Goal: Task Accomplishment & Management: Use online tool/utility

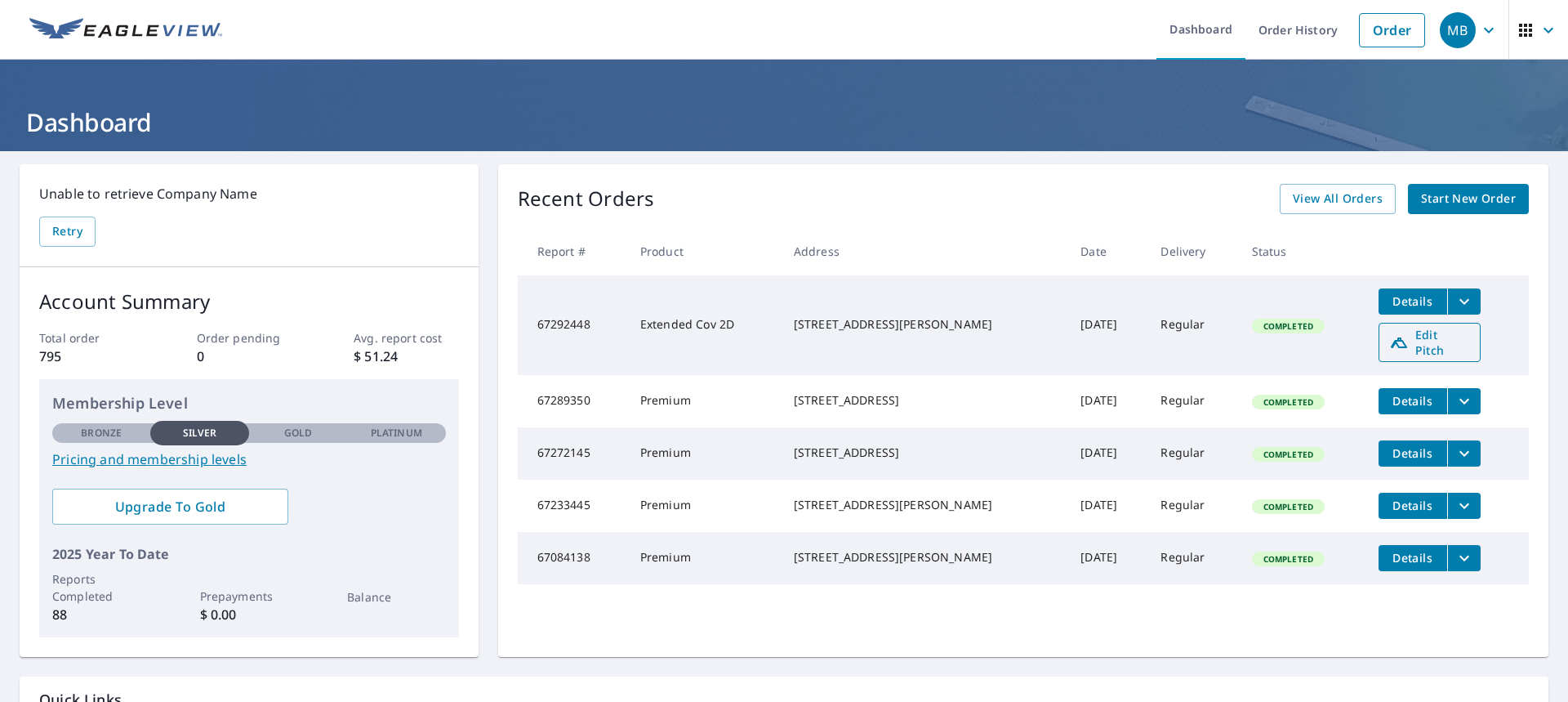
click at [1401, 339] on span "Edit Pitch" at bounding box center [1430, 342] width 81 height 31
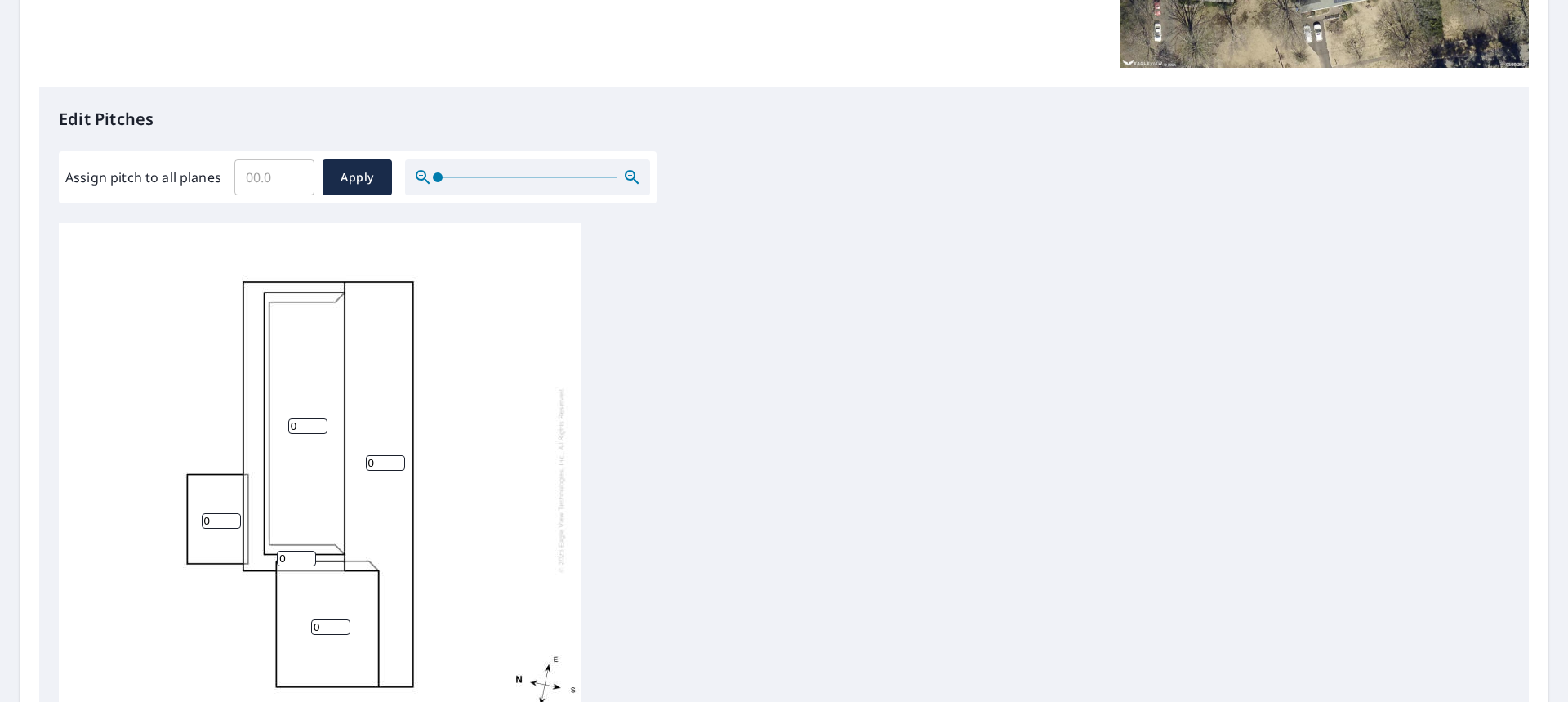
scroll to position [408, 0]
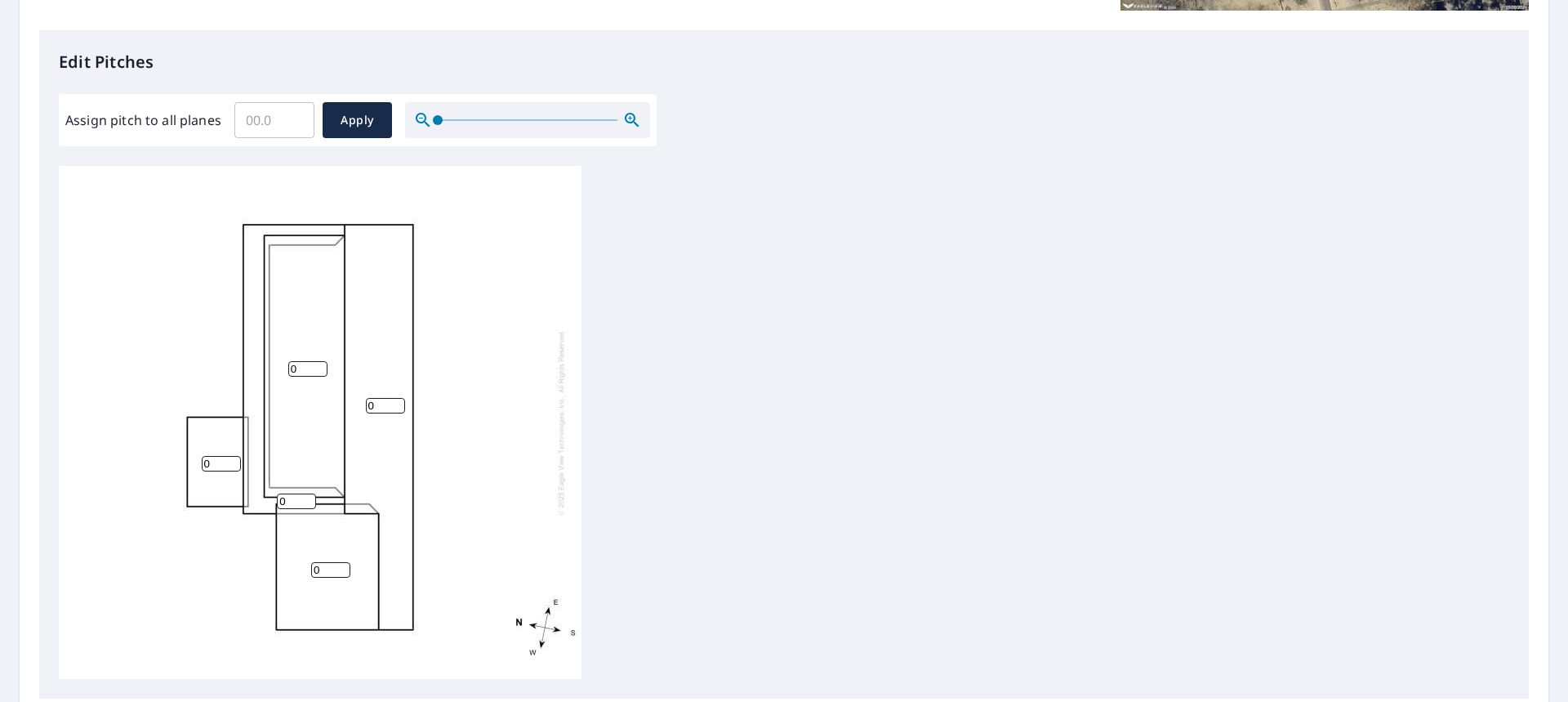
click at [299, 374] on input "0" at bounding box center [308, 369] width 39 height 16
type input "10"
click at [325, 573] on input "0" at bounding box center [331, 570] width 39 height 16
type input "10"
click at [377, 407] on input "0" at bounding box center [386, 405] width 39 height 16
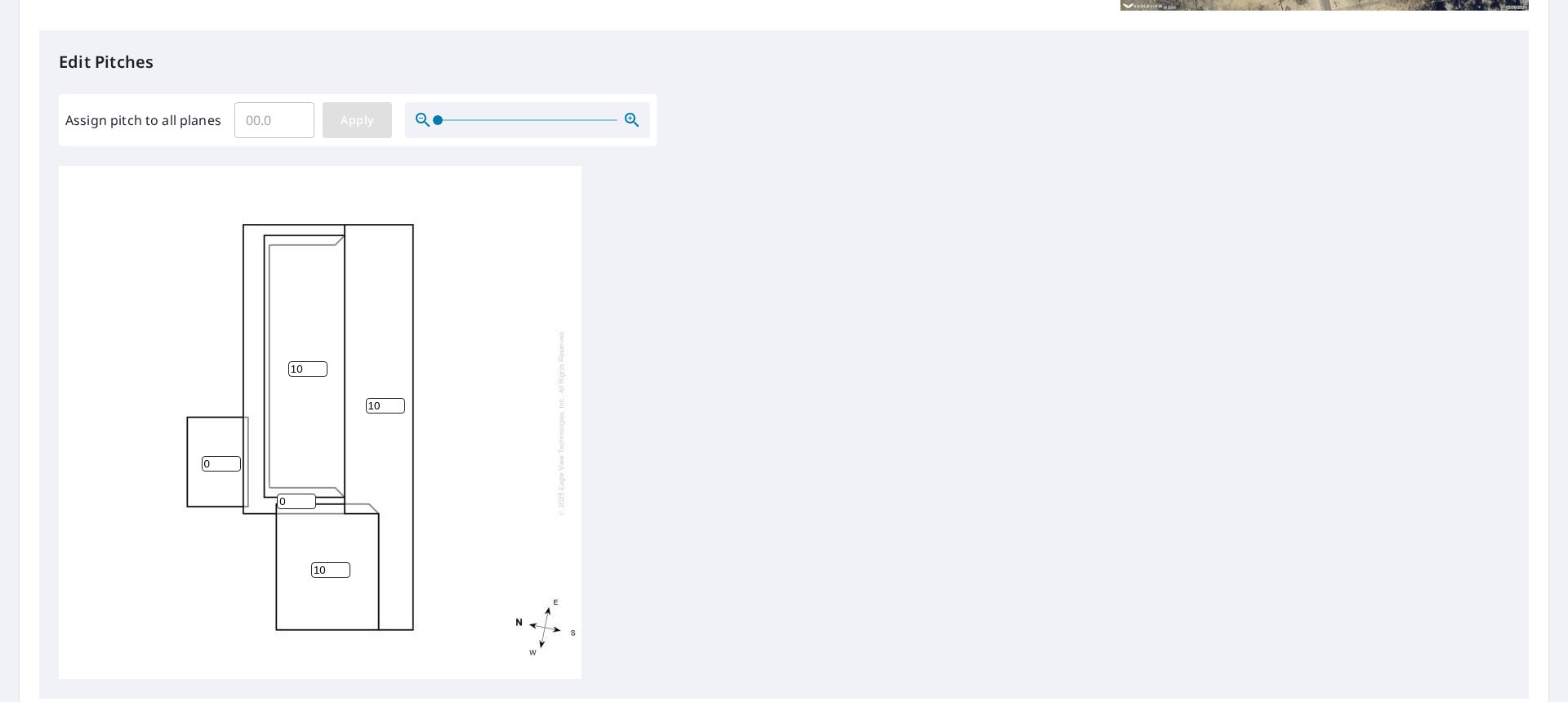
type input "10"
click at [362, 118] on span "Apply" at bounding box center [358, 121] width 43 height 21
click at [318, 365] on input "1" at bounding box center [308, 369] width 39 height 16
click at [318, 365] on input "2" at bounding box center [308, 369] width 39 height 16
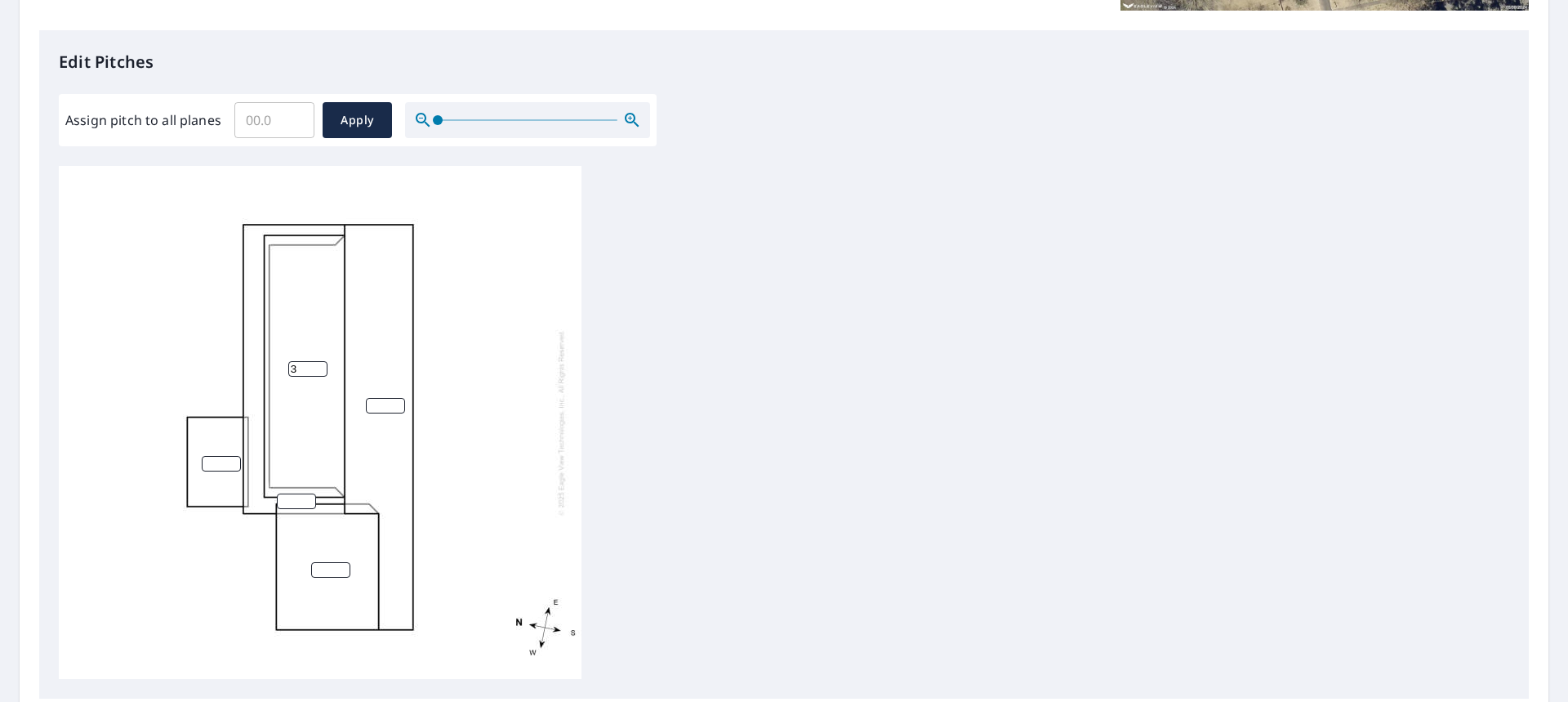
click at [317, 364] on input "3" at bounding box center [308, 369] width 39 height 16
click at [317, 364] on input "4" at bounding box center [308, 369] width 39 height 16
click at [317, 364] on input "5" at bounding box center [308, 369] width 39 height 16
click at [317, 364] on input "6" at bounding box center [308, 369] width 39 height 16
click at [317, 364] on input "7" at bounding box center [308, 369] width 39 height 16
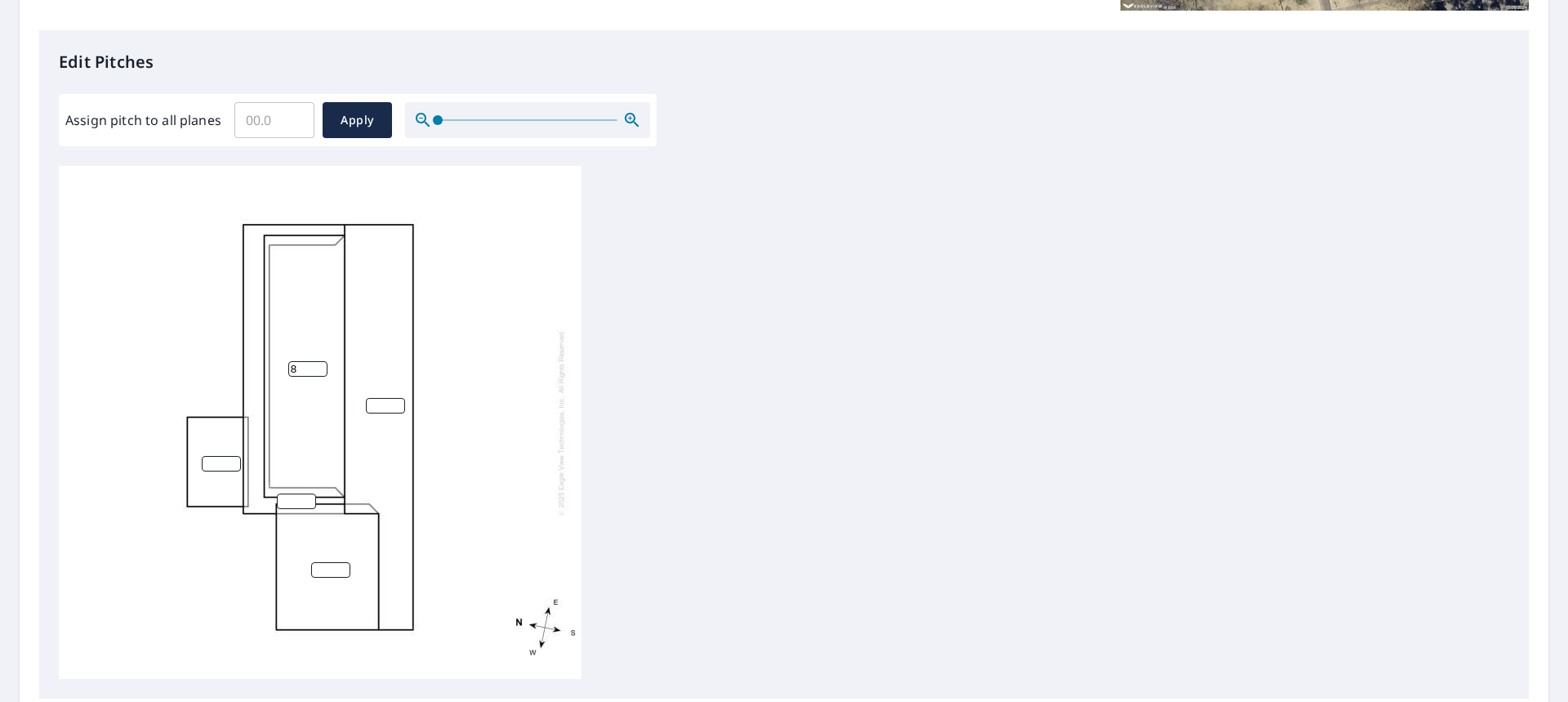
click at [317, 364] on input "8" at bounding box center [308, 369] width 39 height 16
click at [317, 364] on input "9" at bounding box center [308, 369] width 39 height 16
type input "10"
click at [317, 364] on input "10" at bounding box center [308, 369] width 39 height 16
click at [343, 569] on input "1" at bounding box center [331, 570] width 39 height 16
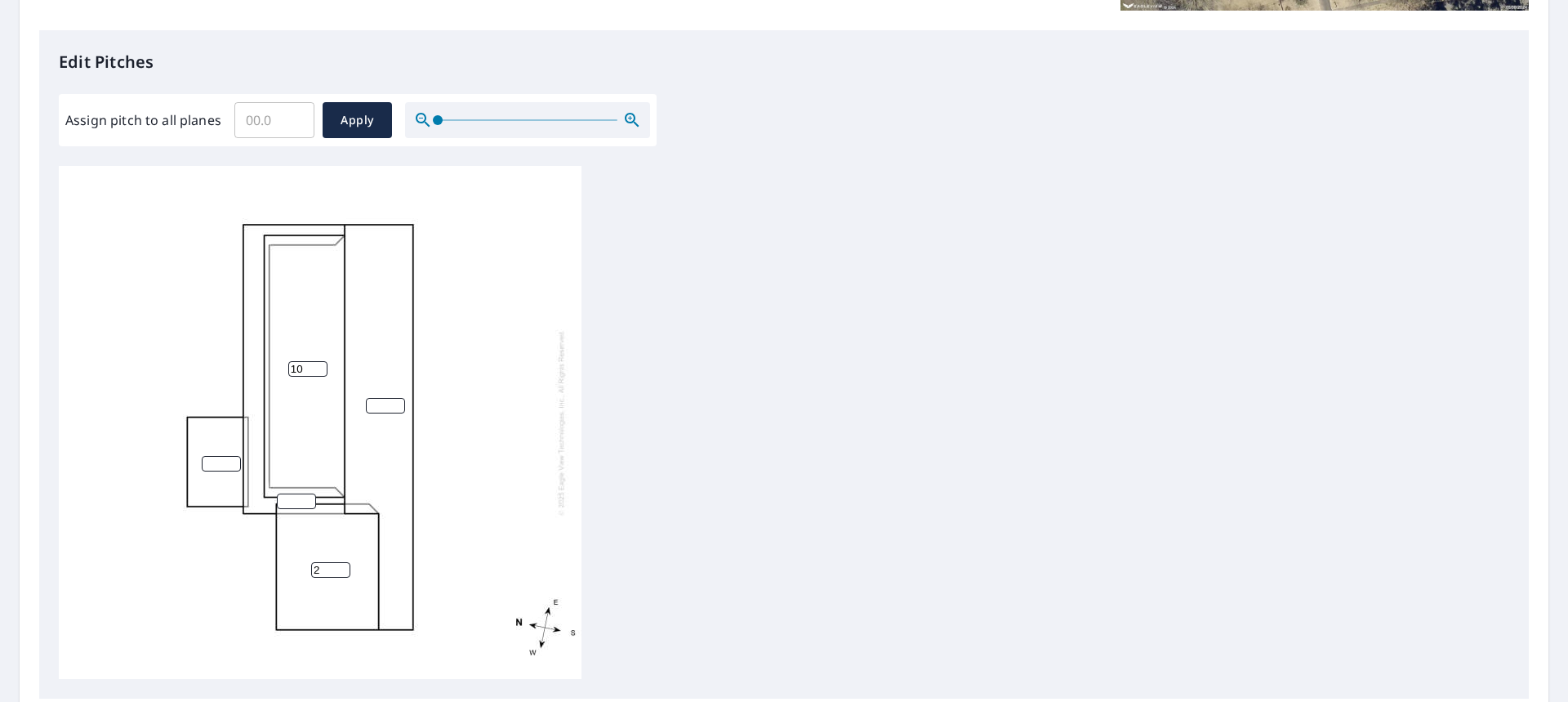
click at [343, 568] on input "2" at bounding box center [331, 570] width 39 height 16
click at [343, 568] on input "3" at bounding box center [331, 570] width 39 height 16
click at [343, 568] on input "4" at bounding box center [331, 570] width 39 height 16
click at [343, 568] on input "5" at bounding box center [331, 570] width 39 height 16
click at [343, 568] on input "6" at bounding box center [331, 570] width 39 height 16
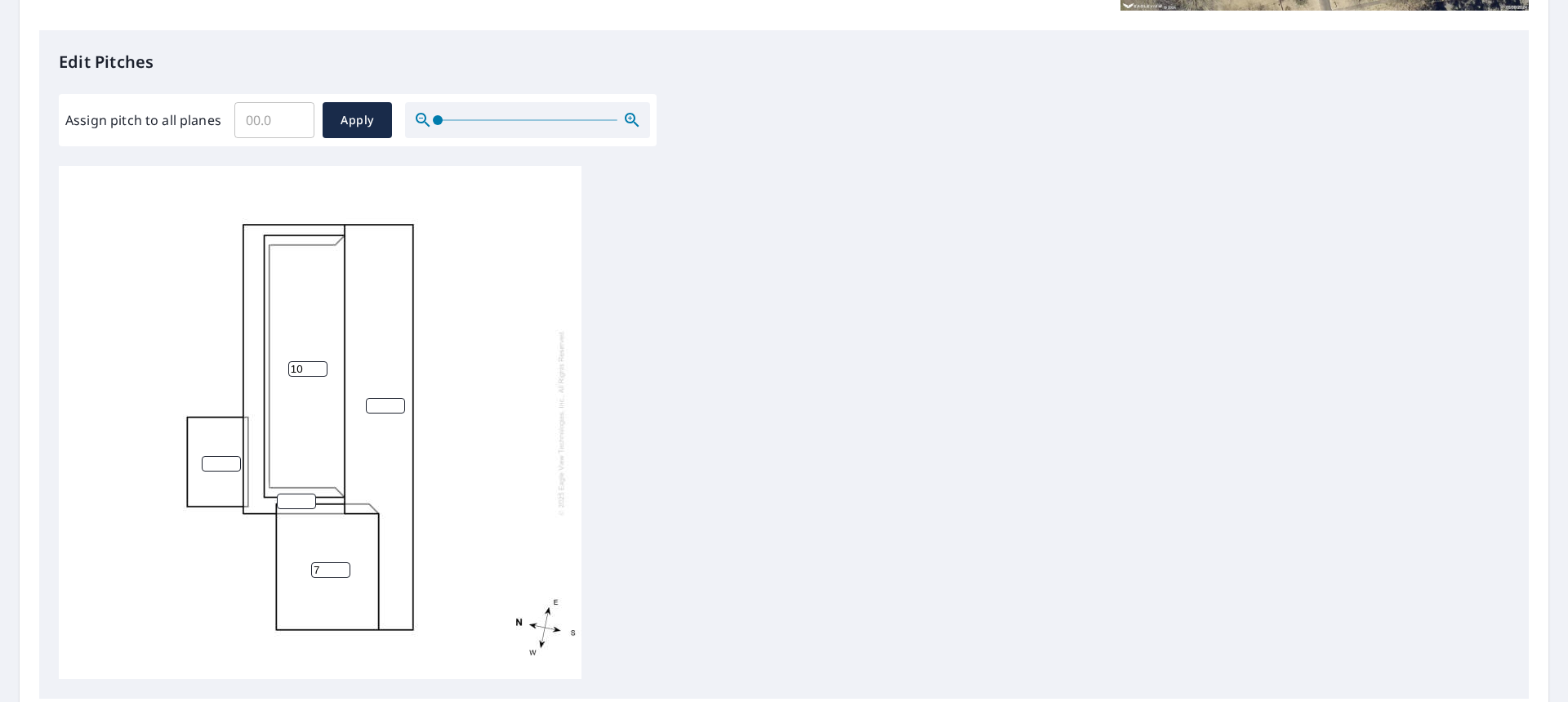
click at [343, 568] on input "7" at bounding box center [331, 570] width 39 height 16
click at [343, 568] on input "8" at bounding box center [331, 570] width 39 height 16
click at [343, 568] on input "9" at bounding box center [331, 570] width 39 height 16
type input "10"
click at [343, 568] on input "10" at bounding box center [331, 570] width 39 height 16
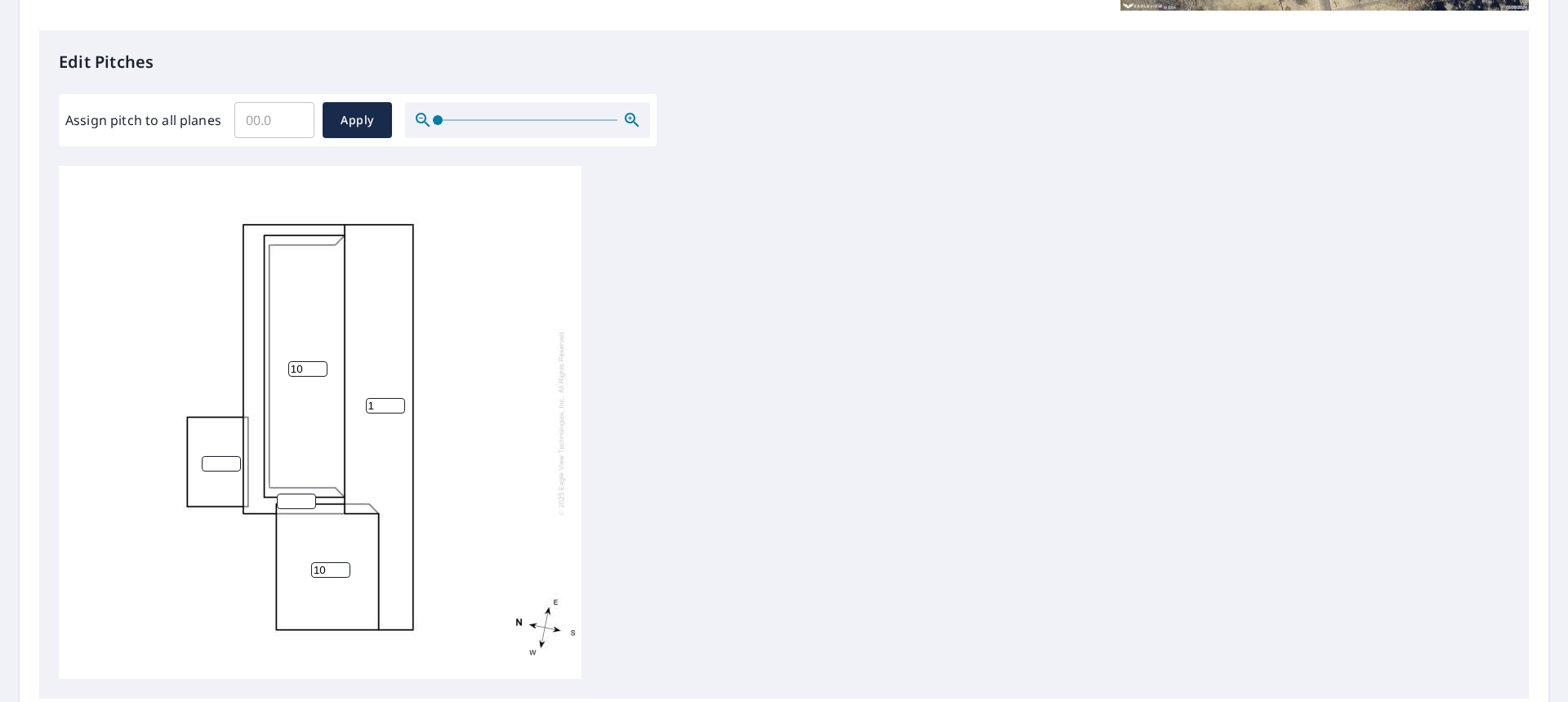
click at [395, 400] on input "1" at bounding box center [386, 405] width 39 height 16
click at [395, 400] on input "2" at bounding box center [386, 405] width 39 height 16
click at [395, 400] on input "3" at bounding box center [386, 405] width 39 height 16
click at [395, 400] on input "4" at bounding box center [386, 405] width 39 height 16
click at [395, 400] on input "5" at bounding box center [386, 405] width 39 height 16
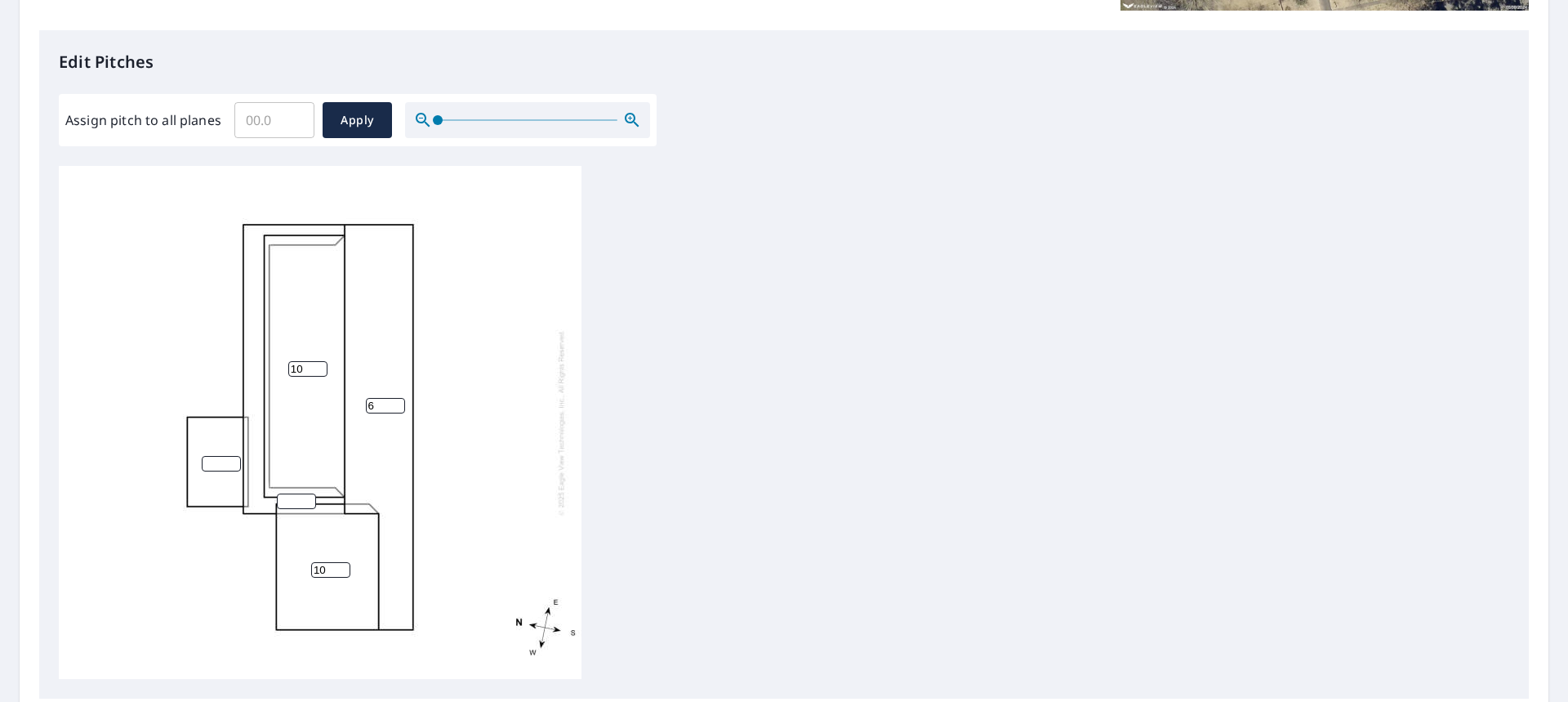
click at [395, 400] on input "6" at bounding box center [386, 405] width 39 height 16
click at [395, 400] on input "7" at bounding box center [386, 405] width 39 height 16
click at [395, 400] on input "8" at bounding box center [386, 405] width 39 height 16
click at [395, 400] on input "9" at bounding box center [386, 405] width 39 height 16
type input "10"
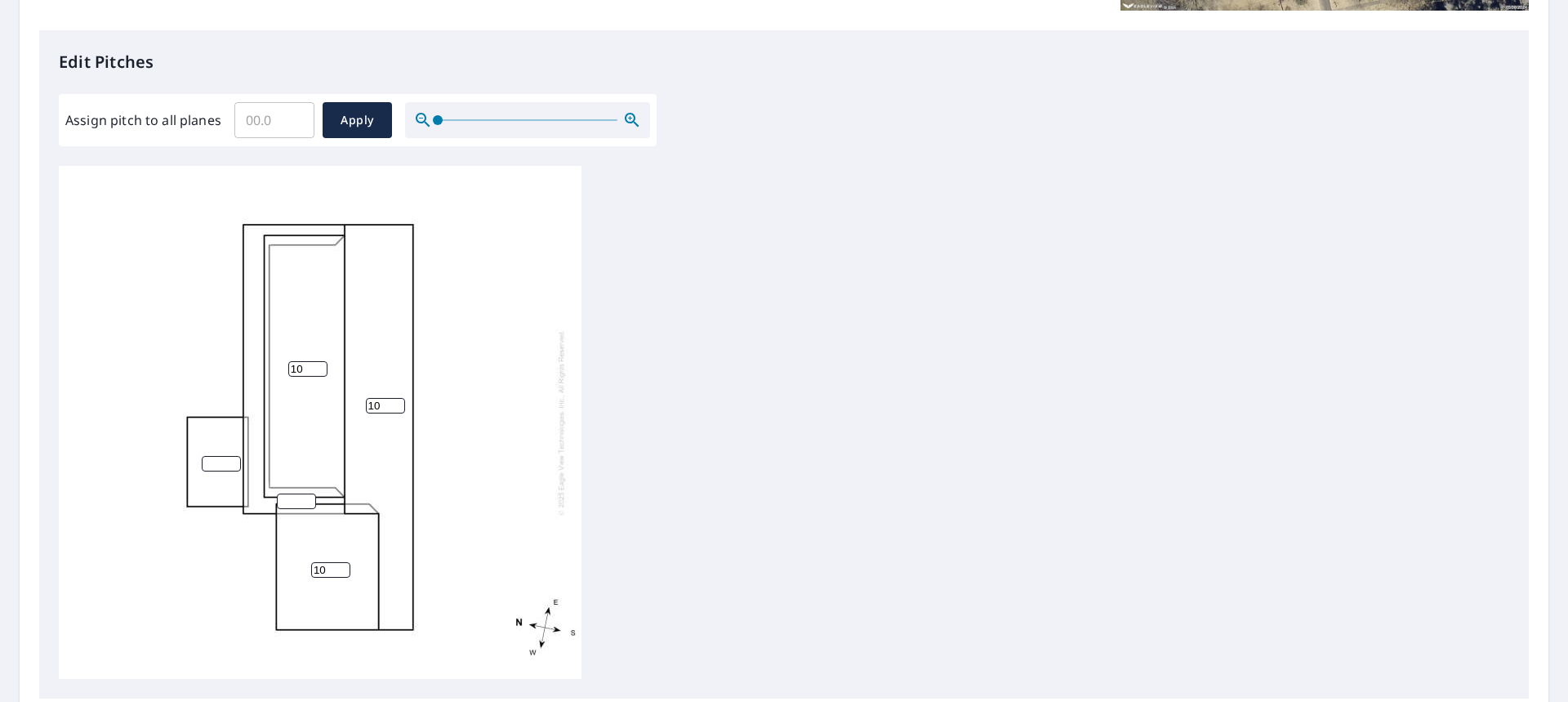
click at [395, 400] on input "10" at bounding box center [386, 405] width 39 height 16
click at [232, 461] on input "1" at bounding box center [221, 464] width 39 height 16
type input "0"
click at [231, 464] on input "0" at bounding box center [221, 464] width 39 height 16
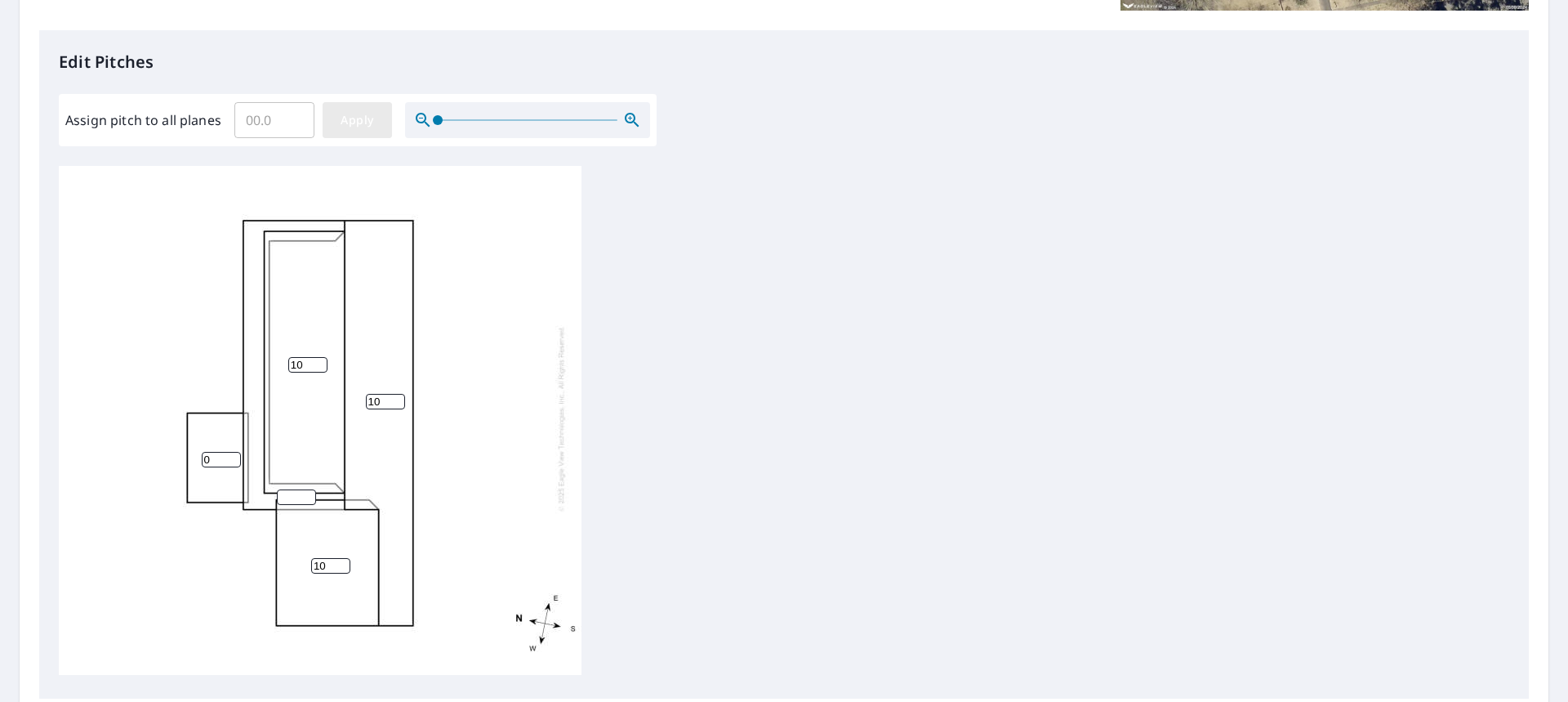
click at [359, 123] on span "Apply" at bounding box center [358, 121] width 43 height 21
click at [293, 116] on input "0.1" at bounding box center [274, 120] width 80 height 46
click at [293, 116] on input "0.2" at bounding box center [274, 120] width 80 height 46
click at [293, 116] on input "0.3" at bounding box center [274, 120] width 80 height 46
click at [293, 116] on input "0.4" at bounding box center [274, 120] width 80 height 46
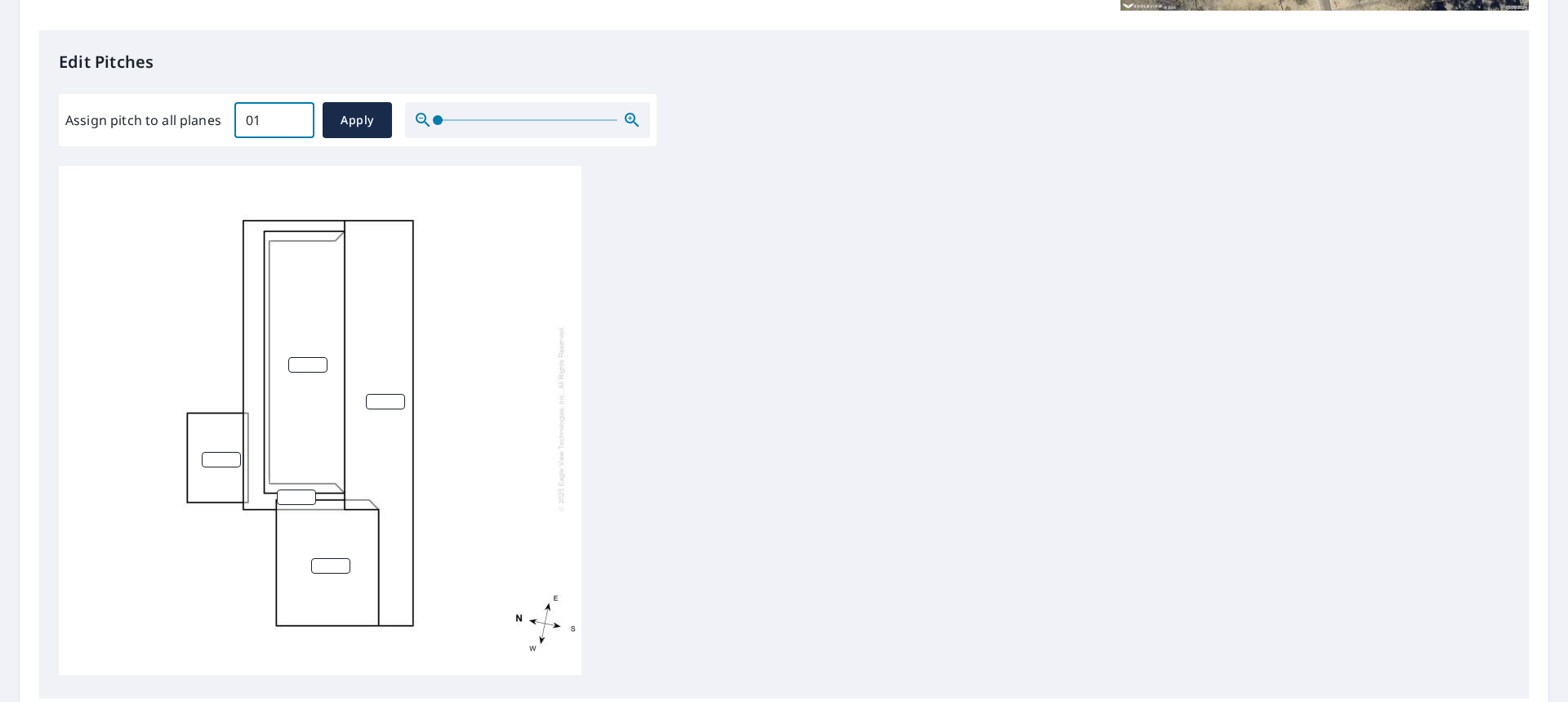
type input "0"
type input "10"
click at [359, 122] on span "Apply" at bounding box center [358, 121] width 43 height 21
type input "10"
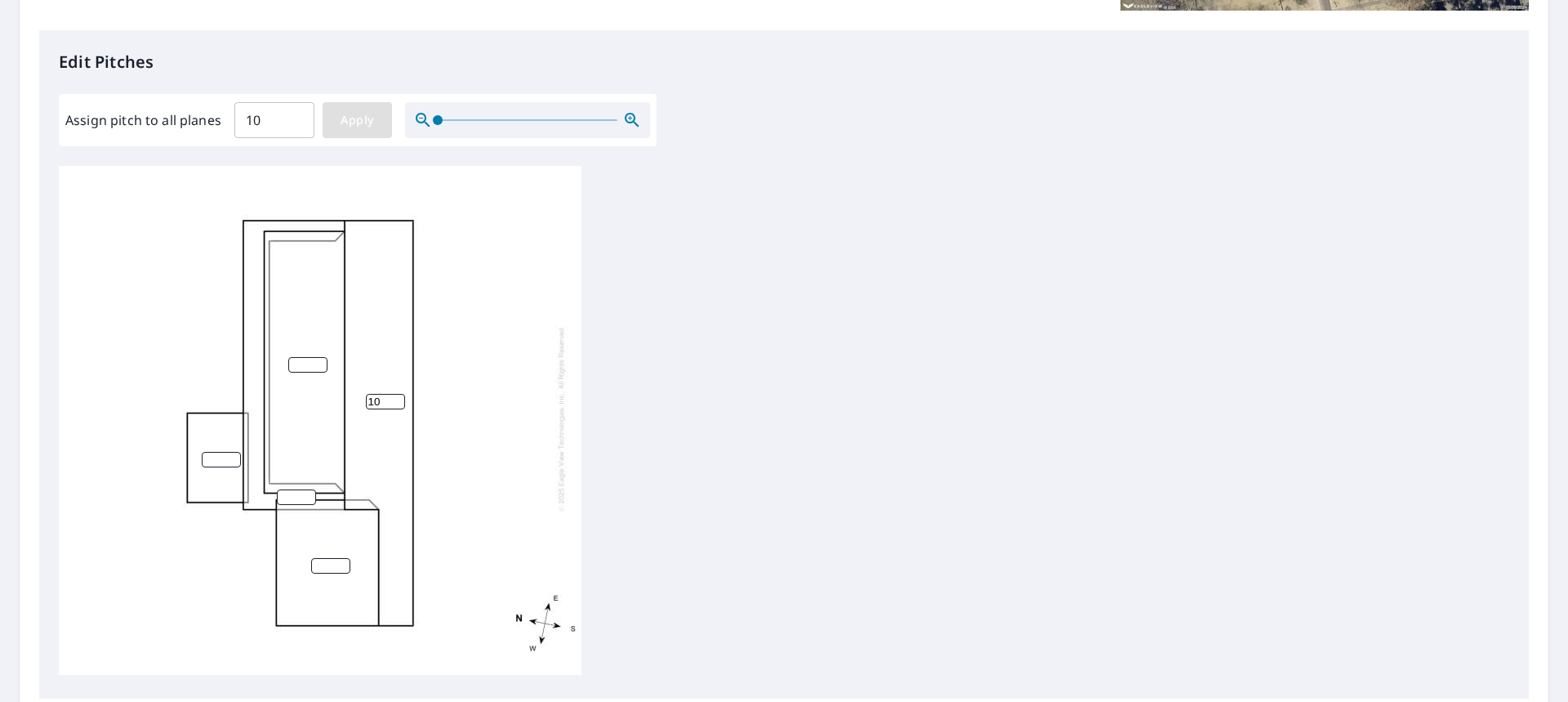
type input "10"
click at [230, 451] on input "9" at bounding box center [221, 459] width 39 height 16
click at [230, 451] on input "8" at bounding box center [221, 459] width 39 height 16
click at [230, 451] on input "7" at bounding box center [221, 459] width 39 height 16
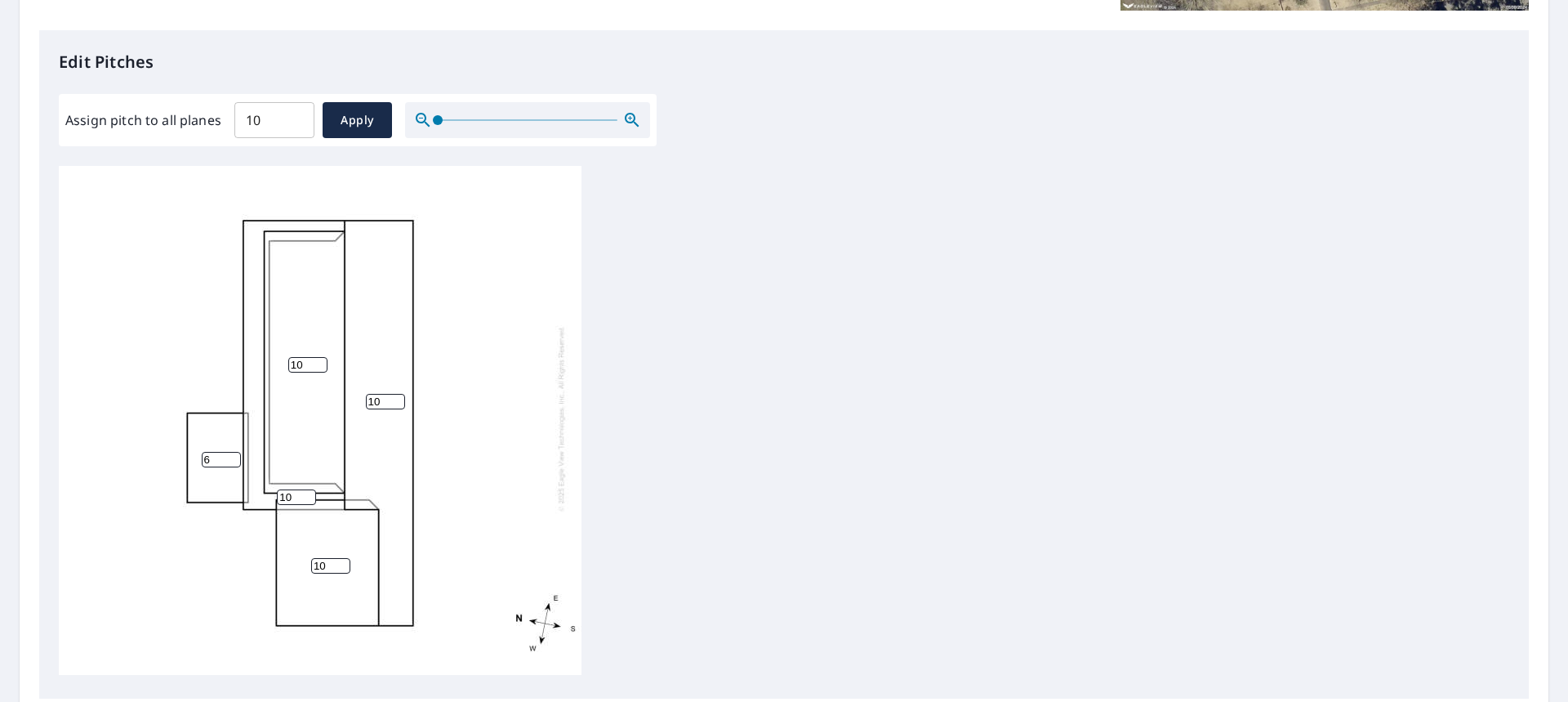
click at [230, 451] on input "6" at bounding box center [221, 459] width 39 height 16
click at [230, 451] on input "5" at bounding box center [221, 459] width 39 height 16
click at [230, 451] on input "4" at bounding box center [221, 459] width 39 height 16
click at [230, 451] on input "3" at bounding box center [221, 459] width 39 height 16
click at [230, 451] on input "2" at bounding box center [221, 459] width 39 height 16
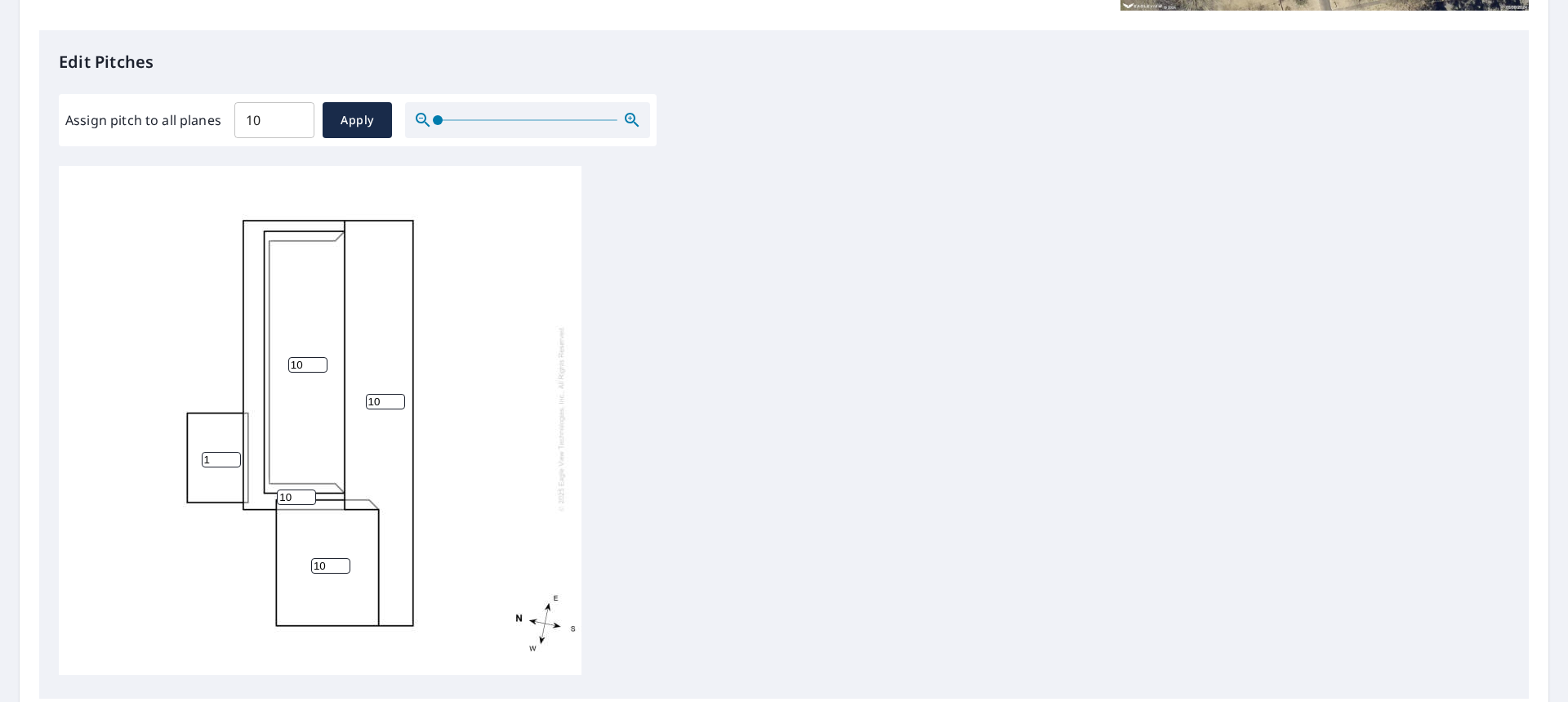
click at [230, 451] on input "1" at bounding box center [221, 459] width 39 height 16
click at [343, 121] on span "Apply" at bounding box center [358, 121] width 43 height 21
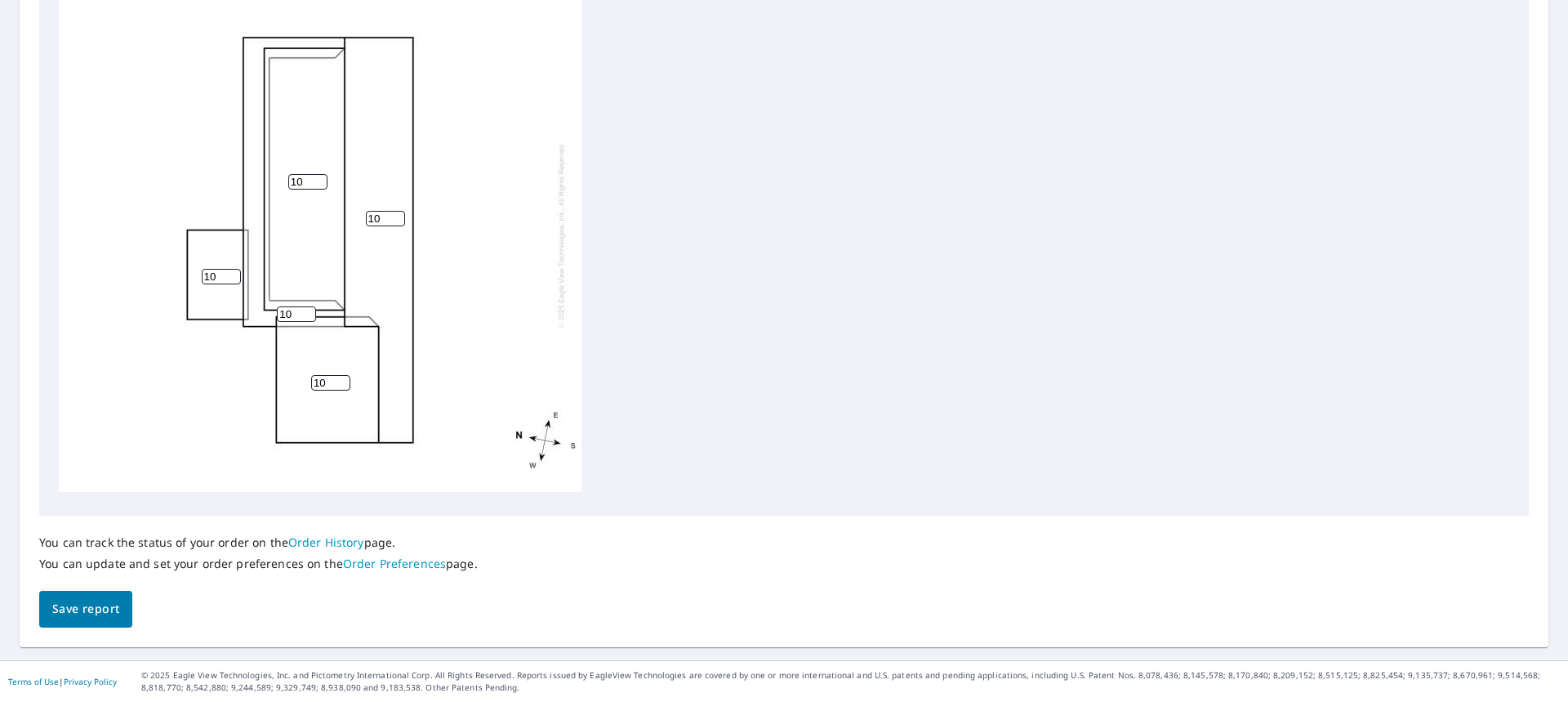
scroll to position [0, 0]
click at [231, 276] on input "11" at bounding box center [221, 281] width 39 height 16
click at [231, 276] on input "12" at bounding box center [221, 281] width 39 height 16
click at [231, 276] on input "13" at bounding box center [221, 281] width 39 height 16
click at [230, 281] on input "12" at bounding box center [221, 281] width 39 height 16
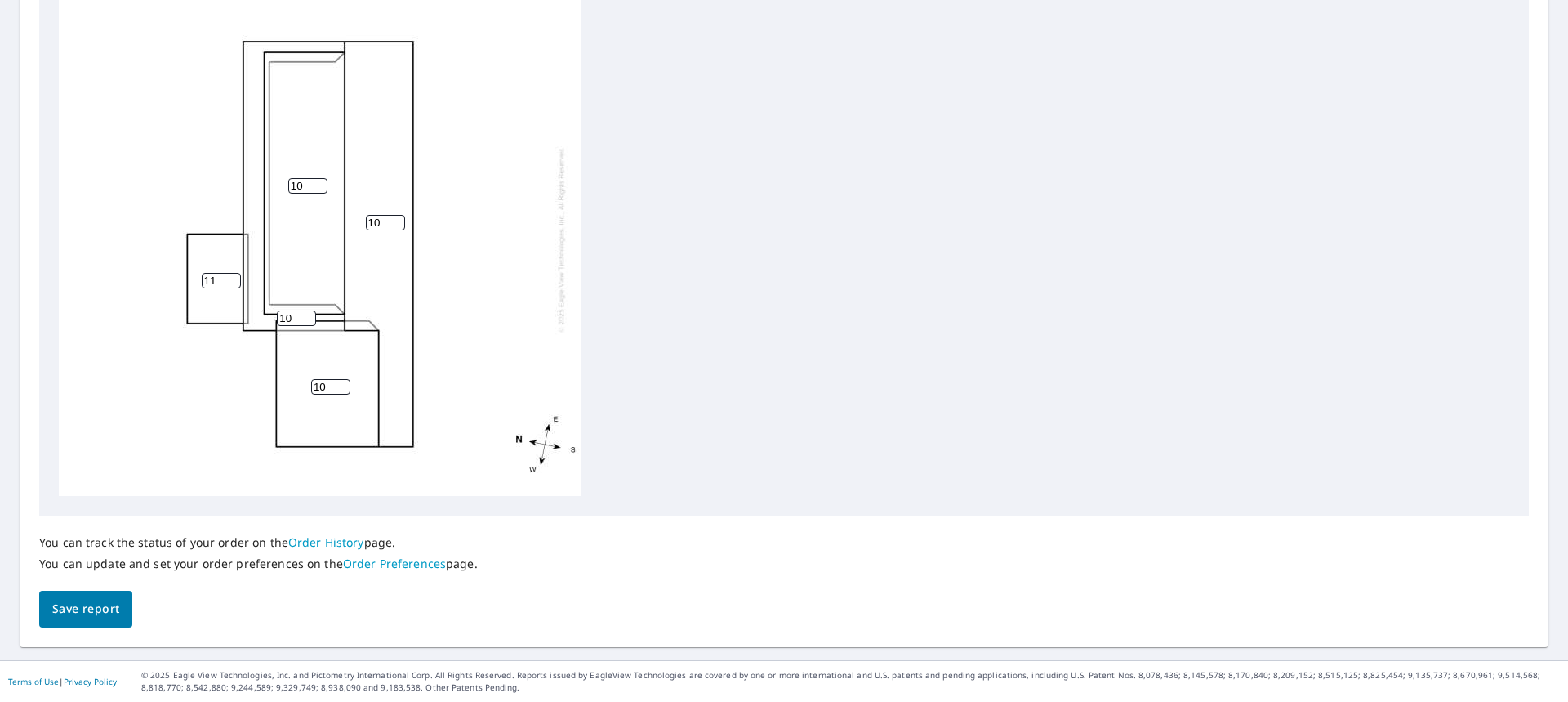
click at [230, 281] on input "11" at bounding box center [221, 281] width 39 height 16
click at [230, 281] on input "10" at bounding box center [221, 281] width 39 height 16
click at [230, 281] on input "9" at bounding box center [221, 281] width 39 height 16
click at [230, 281] on input "8" at bounding box center [221, 281] width 39 height 16
click at [230, 281] on input "7" at bounding box center [221, 281] width 39 height 16
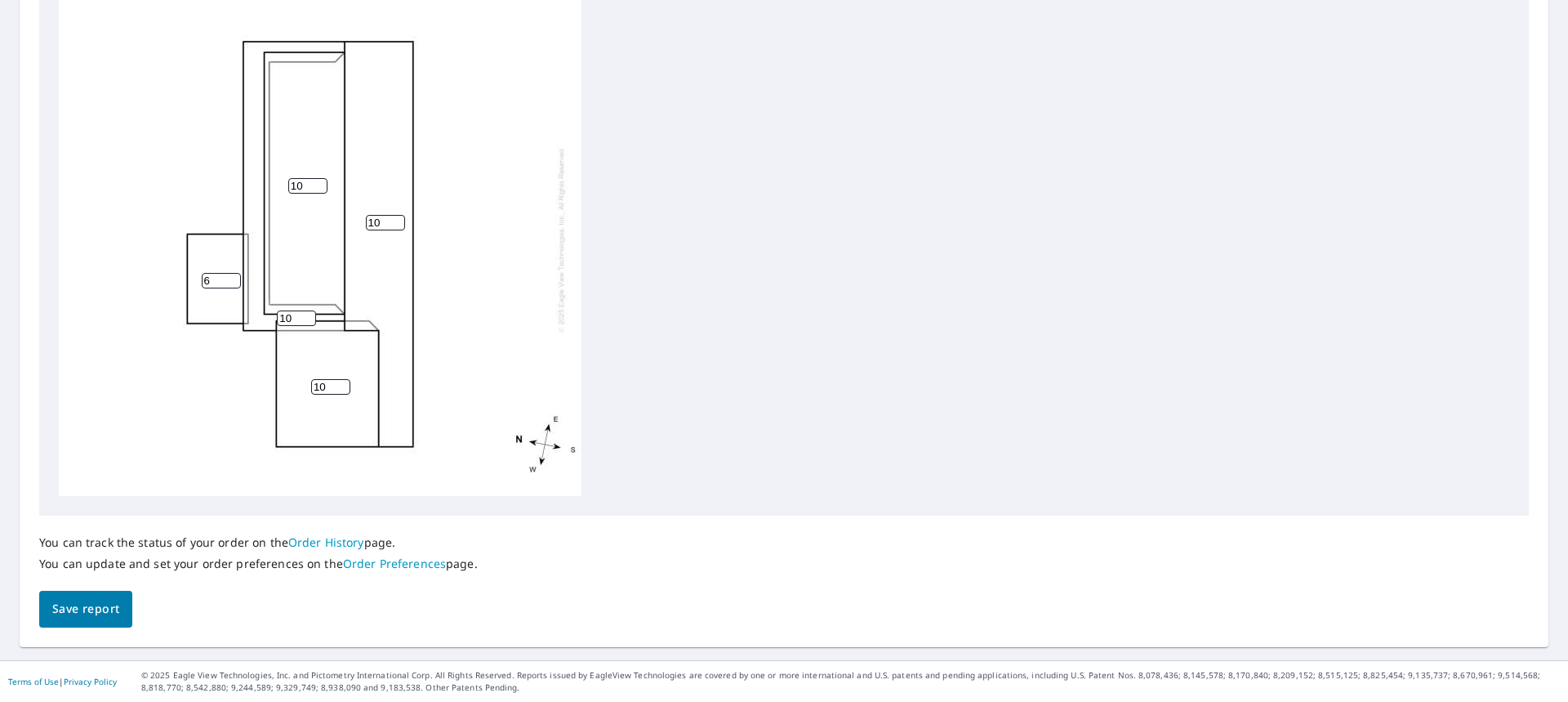
click at [230, 281] on input "6" at bounding box center [221, 281] width 39 height 16
click at [230, 281] on input "5" at bounding box center [221, 281] width 39 height 16
click at [230, 281] on input "4" at bounding box center [221, 281] width 39 height 16
click at [230, 281] on input "3" at bounding box center [221, 281] width 39 height 16
click at [230, 281] on input "2" at bounding box center [221, 281] width 39 height 16
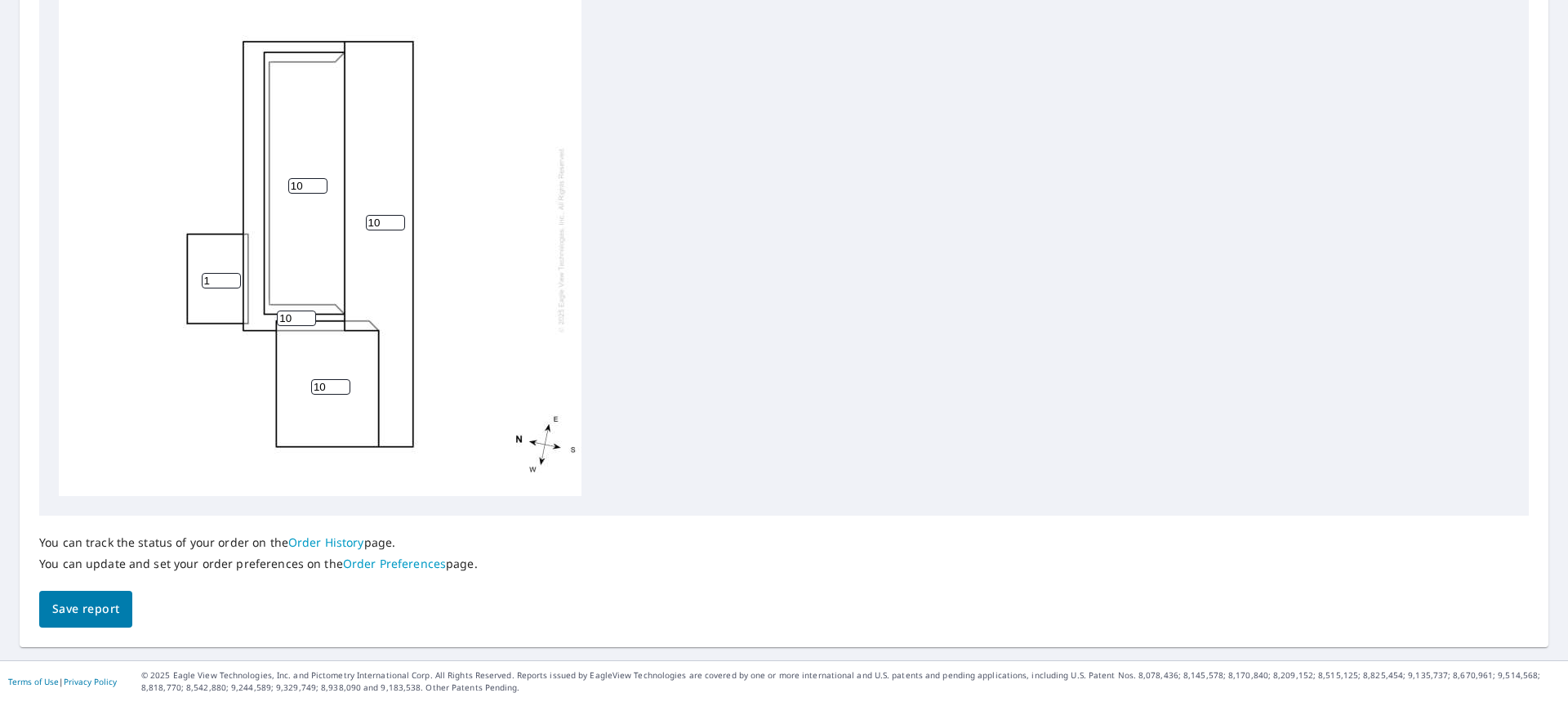
type input "1"
click at [230, 281] on input "1" at bounding box center [221, 281] width 39 height 16
click at [91, 606] on span "Save report" at bounding box center [85, 609] width 67 height 21
click at [87, 606] on span "Save report" at bounding box center [85, 610] width 67 height 21
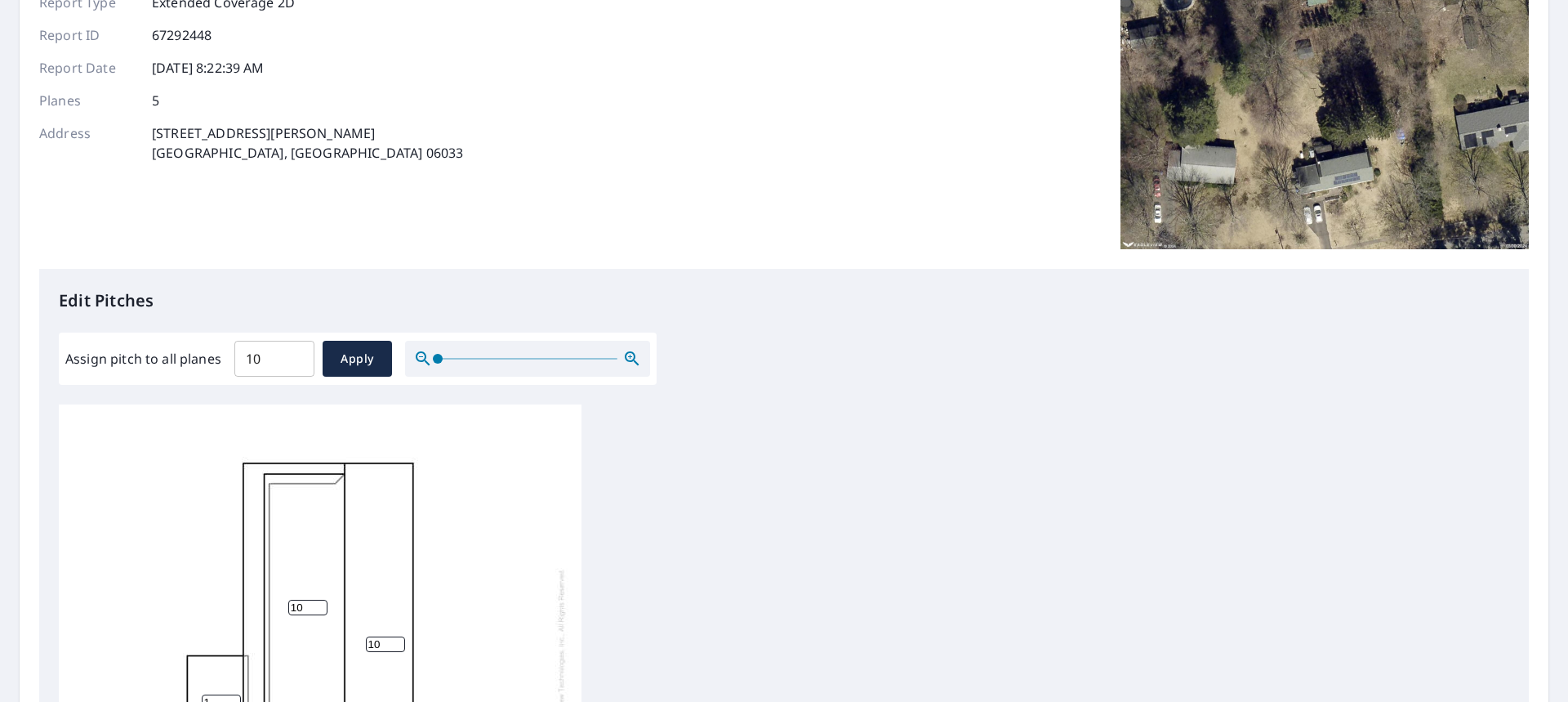
scroll to position [100, 0]
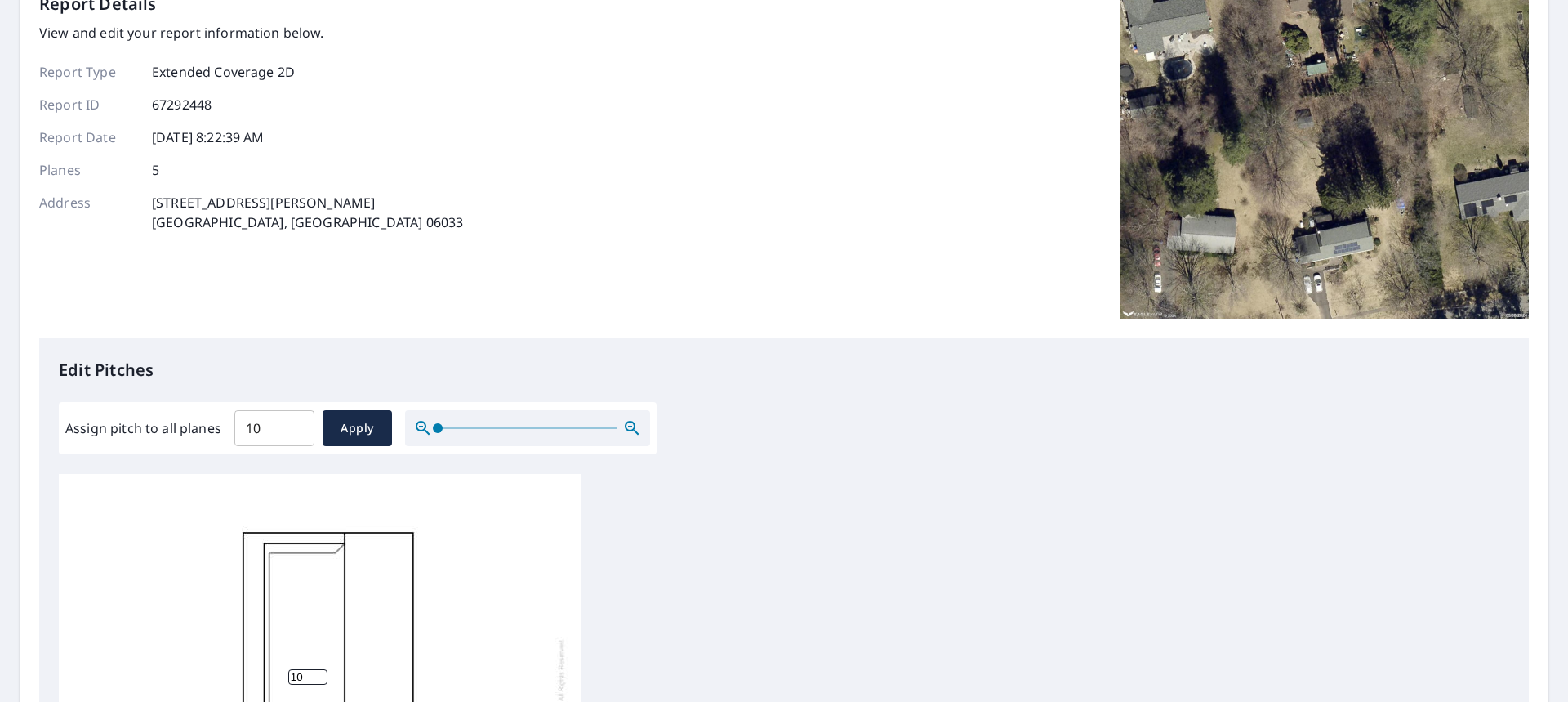
click at [458, 111] on div "Report Details View and edit your report information below. Report Type Extende…" at bounding box center [784, 164] width 1490 height 346
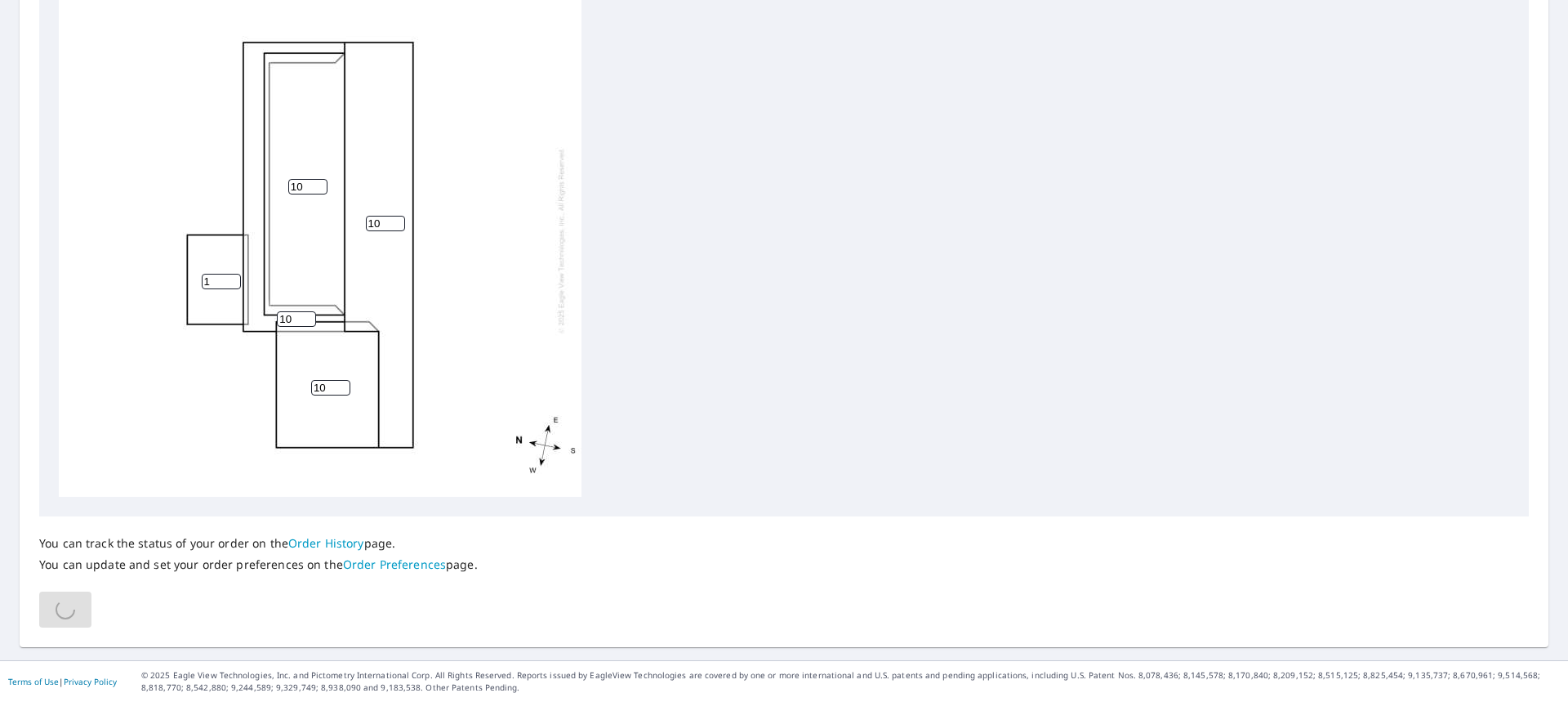
scroll to position [182, 0]
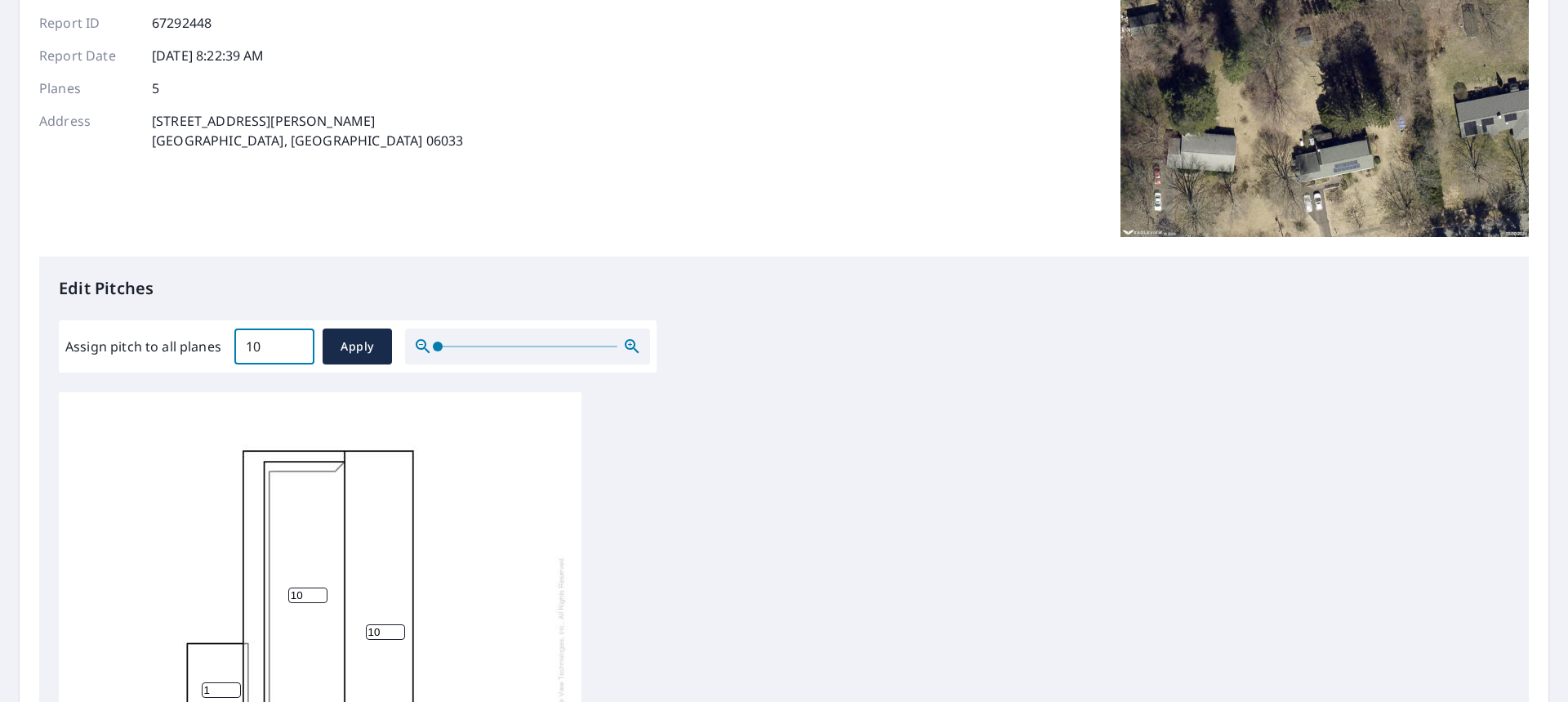
click at [269, 345] on input "10" at bounding box center [274, 346] width 80 height 46
type input "1"
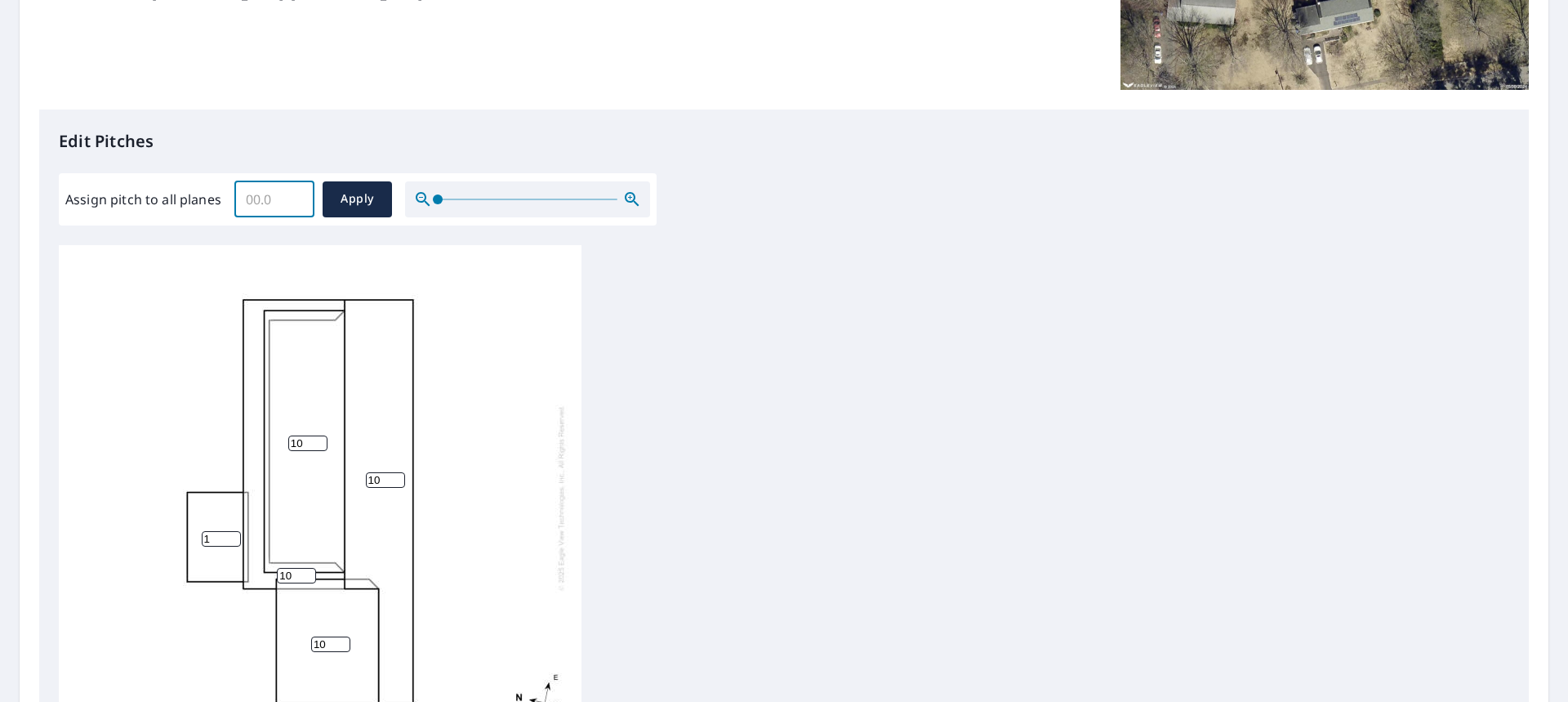
scroll to position [0, 0]
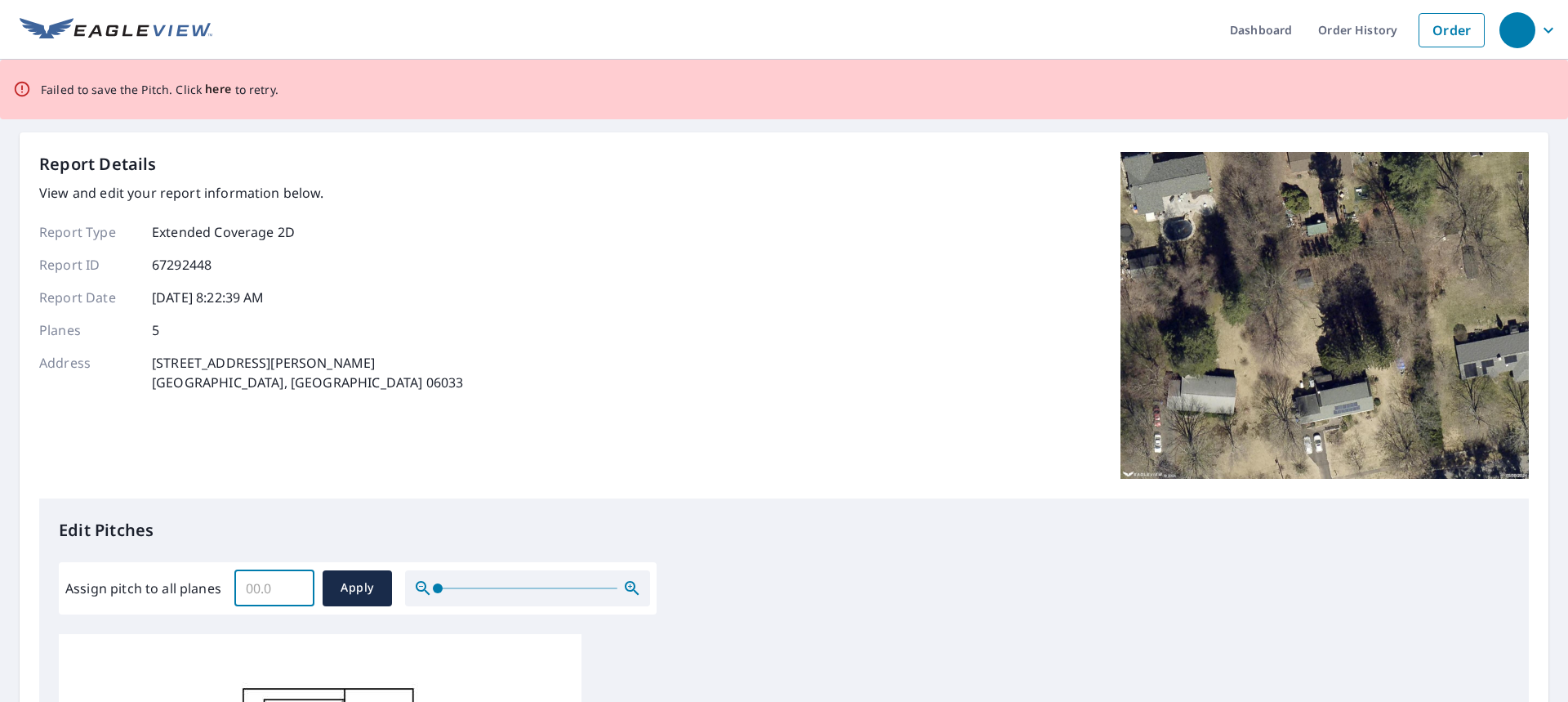
click at [215, 90] on span "here" at bounding box center [218, 89] width 27 height 21
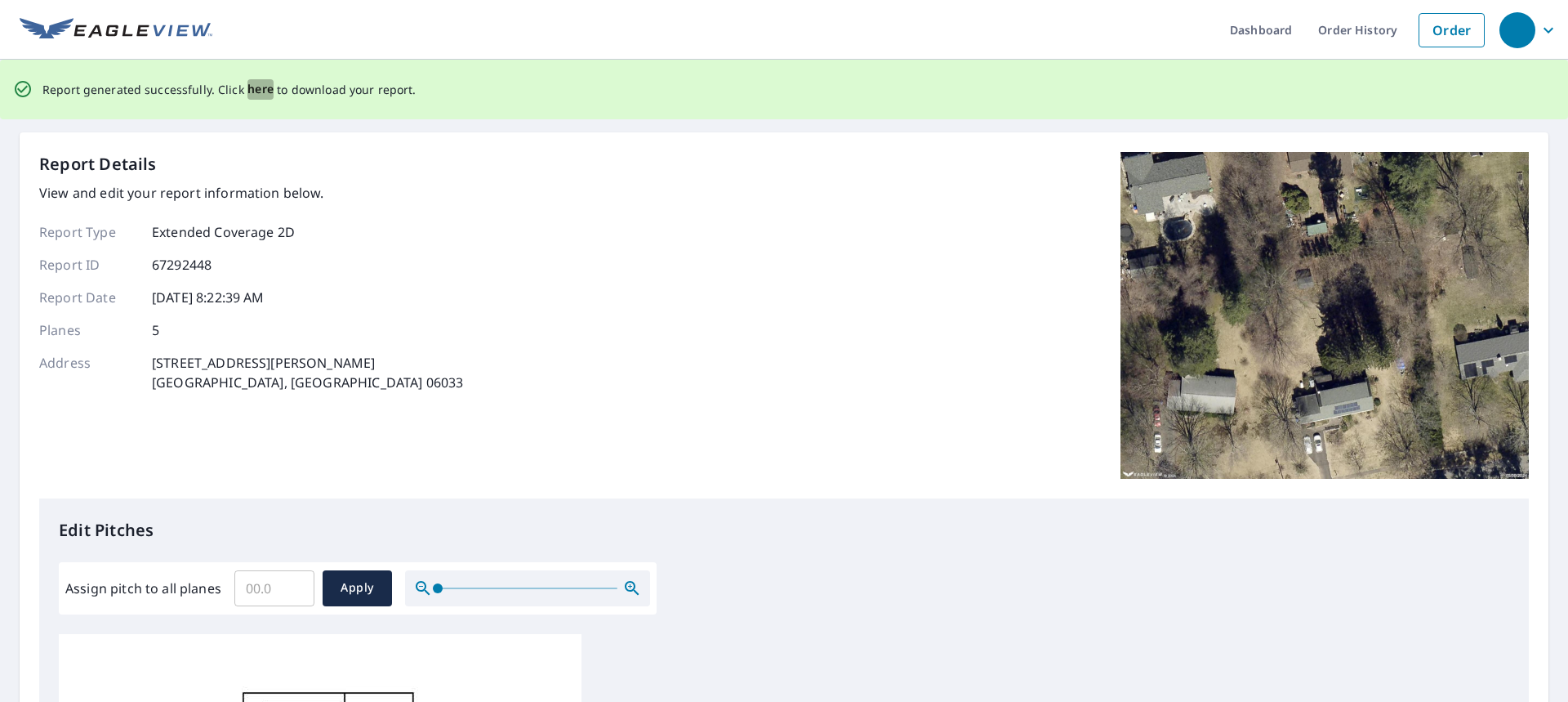
click at [252, 91] on span "here" at bounding box center [261, 89] width 27 height 21
